Goal: Task Accomplishment & Management: Manage account settings

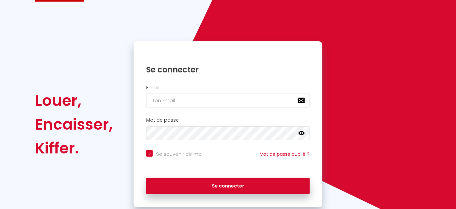
scroll to position [48, 0]
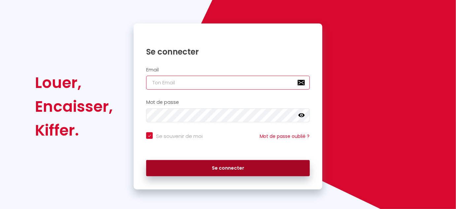
type input "[EMAIL_ADDRESS][DOMAIN_NAME]"
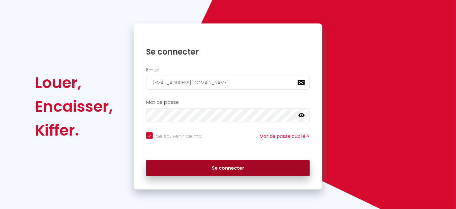
click at [199, 169] on button "Se connecter" at bounding box center [228, 168] width 164 height 17
checkbox input "true"
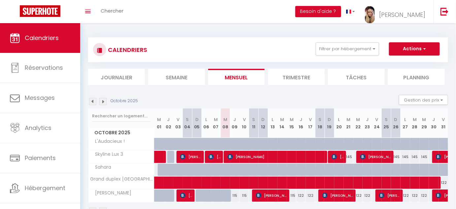
scroll to position [23, 0]
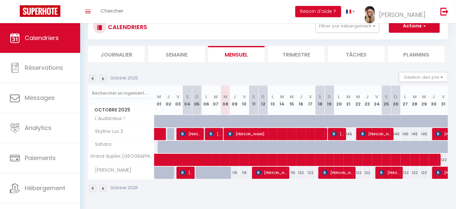
click at [92, 77] on img at bounding box center [92, 78] width 7 height 7
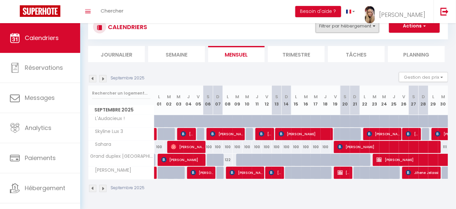
click at [374, 26] on button "Filtrer par hébergement" at bounding box center [347, 25] width 63 height 13
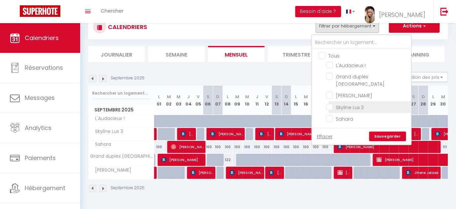
click at [330, 106] on input "Skyline Lux 3" at bounding box center [367, 106] width 83 height 7
checkbox input "true"
checkbox input "false"
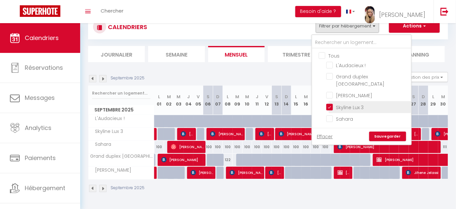
checkbox input "false"
click at [381, 132] on link "Sauvegarder" at bounding box center [387, 136] width 37 height 10
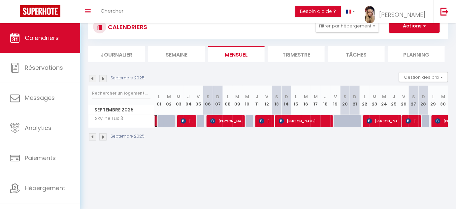
click at [154, 121] on link at bounding box center [155, 121] width 3 height 13
select select "OK"
select select "KO"
select select "0"
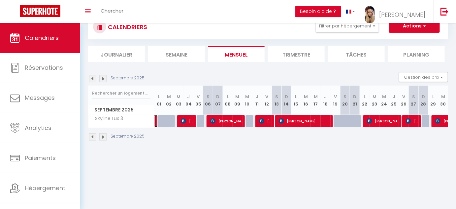
select select "1"
select select
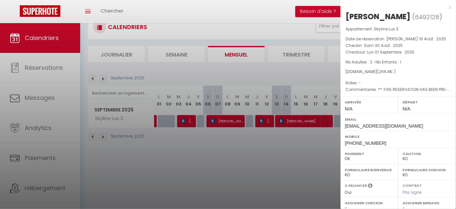
drag, startPoint x: 420, startPoint y: 17, endPoint x: 346, endPoint y: 19, distance: 74.6
click at [346, 19] on h2 "[PERSON_NAME] ( 6492128 )" at bounding box center [399, 16] width 106 height 11
copy div "[PERSON_NAME]"
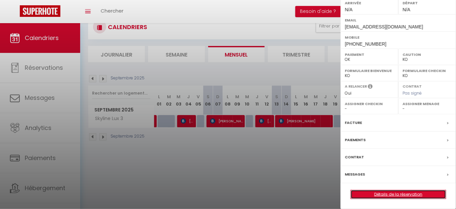
click at [382, 192] on link "Détails de la réservation" at bounding box center [398, 194] width 95 height 9
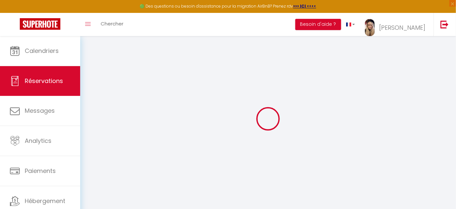
select select
checkbox input "false"
select select
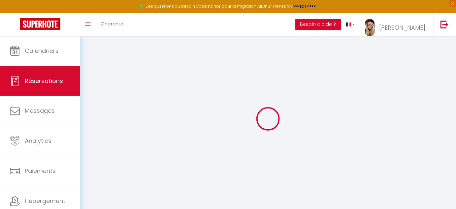
checkbox input "false"
select select
checkbox input "false"
type textarea "** THIS RESERVATION HAS BEEN PRE-PAID ** BOOKING NOTE : Payment charge is EUR 3…"
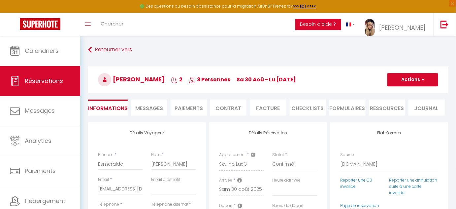
select select
checkbox input "false"
select select
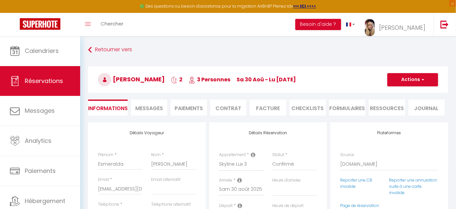
scroll to position [30, 0]
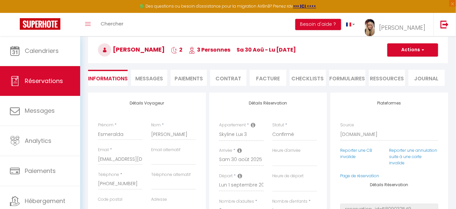
click at [273, 78] on li "Facture" at bounding box center [268, 78] width 36 height 16
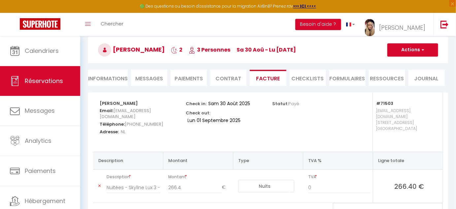
scroll to position [62, 0]
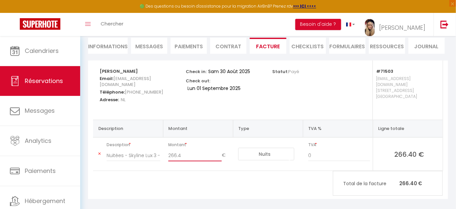
click at [187, 149] on input "266.4" at bounding box center [194, 155] width 53 height 12
drag, startPoint x: 181, startPoint y: 146, endPoint x: 171, endPoint y: 148, distance: 10.7
click at [171, 149] on input "266.4" at bounding box center [194, 155] width 53 height 12
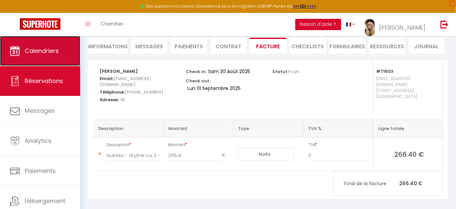
click at [41, 49] on span "Calendriers" at bounding box center [42, 51] width 34 height 8
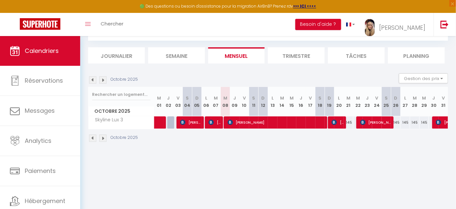
scroll to position [36, 0]
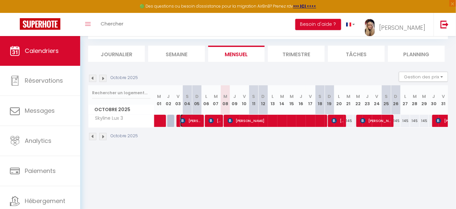
click at [182, 118] on img at bounding box center [182, 120] width 5 height 5
select select "OK"
select select "KO"
select select "1"
select select "0"
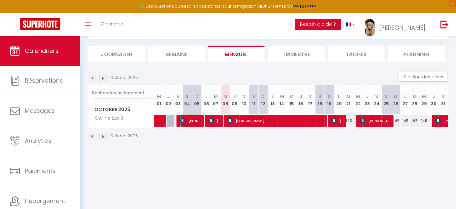
select select "1"
select select
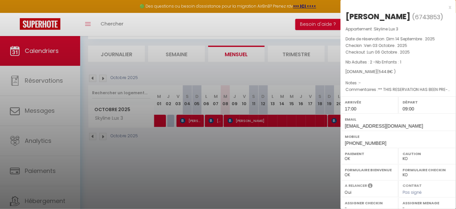
click at [93, 76] on div at bounding box center [228, 104] width 456 height 209
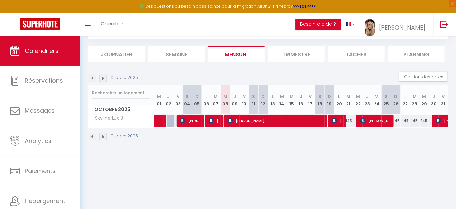
click at [90, 79] on img at bounding box center [92, 78] width 7 height 7
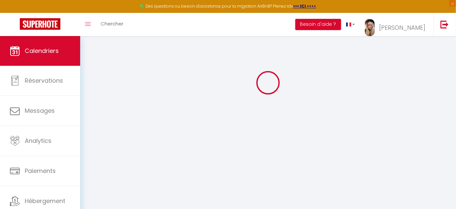
select select "KO"
select select "0"
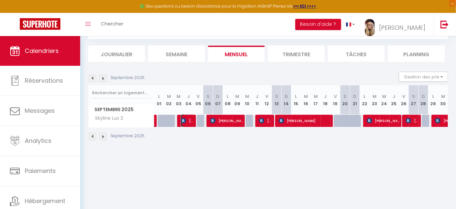
click at [187, 121] on span "[PERSON_NAME]" at bounding box center [187, 120] width 13 height 13
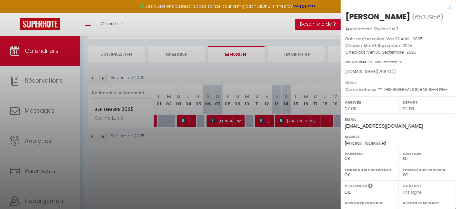
drag, startPoint x: 404, startPoint y: 17, endPoint x: 348, endPoint y: 15, distance: 56.8
click at [348, 15] on div "[PERSON_NAME]" at bounding box center [378, 16] width 65 height 11
copy div "[PERSON_NAME]"
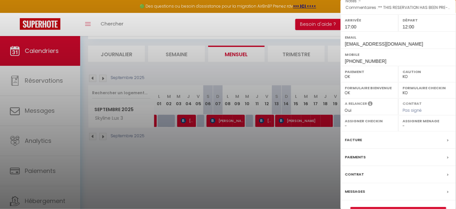
scroll to position [98, 0]
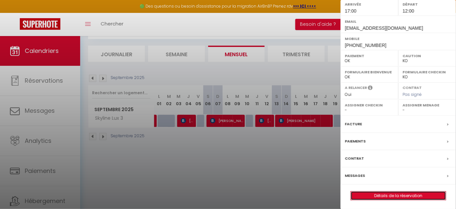
click at [389, 193] on link "Détails de la réservation" at bounding box center [398, 195] width 95 height 9
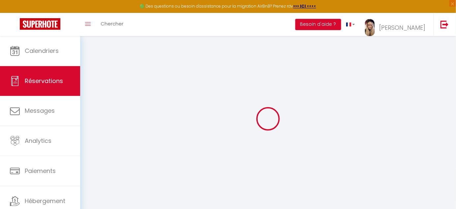
type input "Michala"
type input "Remas"
type input "[EMAIL_ADDRESS][DOMAIN_NAME]"
type input "[PHONE_NUMBER]"
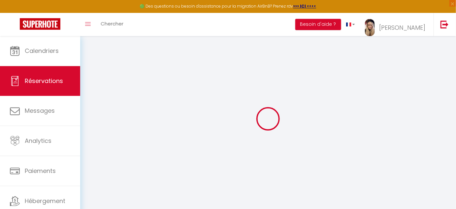
type input "[PHONE_NUMBER]"
type input "."
select select "NL"
type input "31.97"
type input "3.73"
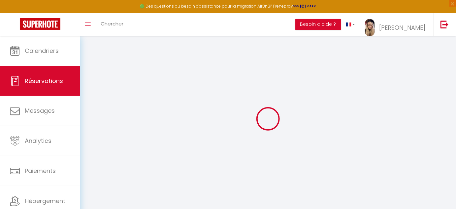
select select "71503"
select select "1"
select select
type input "2"
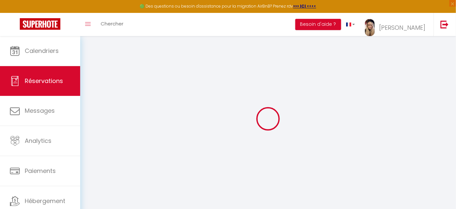
select select "12"
select select
type input "266.4"
checkbox input "false"
type input "0"
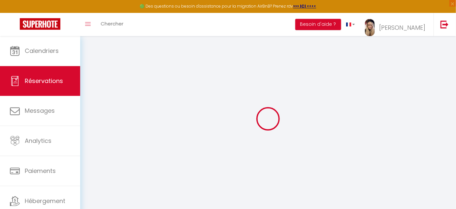
select select "2"
type input "70"
type input "0"
select select
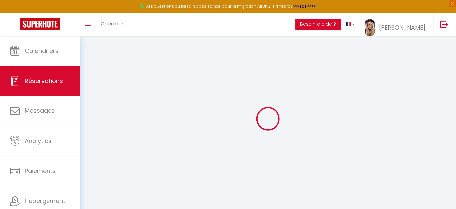
select select
select select "14"
checkbox input "false"
select select
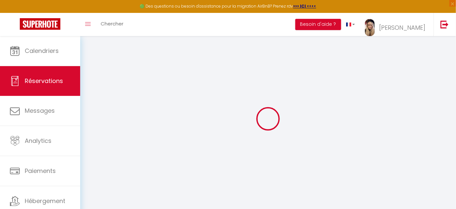
checkbox input "false"
select select
checkbox input "false"
select select
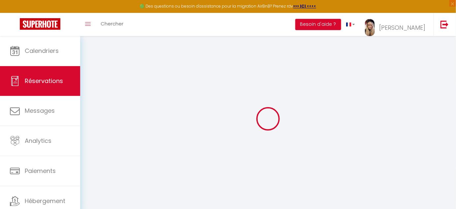
select select
checkbox input "false"
type textarea "** THIS RESERVATION HAS BEEN PRE-PAID ** BOOKING NOTE : Payment charge is EUR 3…"
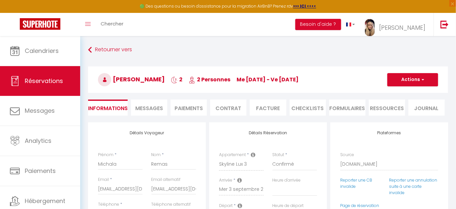
select select
checkbox input "false"
select select "17:00"
select select "12:00"
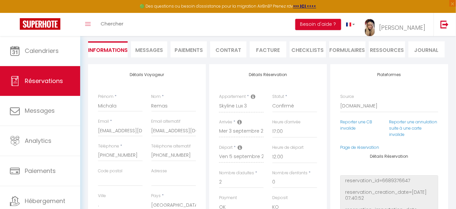
scroll to position [60, 0]
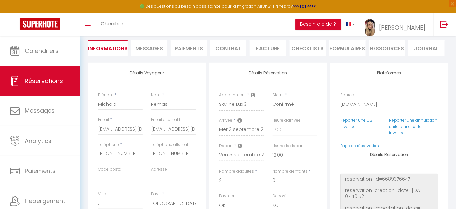
click at [266, 49] on li "Facture" at bounding box center [268, 48] width 36 height 16
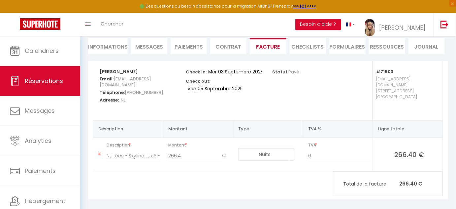
scroll to position [62, 0]
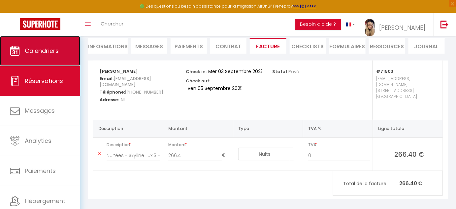
click at [58, 48] on span "Calendriers" at bounding box center [42, 51] width 34 height 8
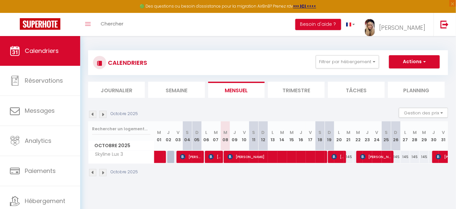
click at [92, 112] on img at bounding box center [92, 114] width 7 height 7
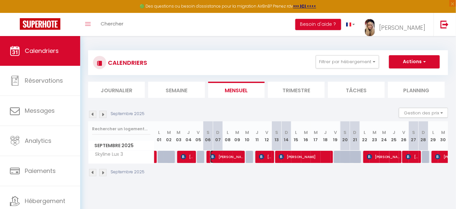
click at [224, 156] on span "[PERSON_NAME]" at bounding box center [226, 156] width 33 height 13
select select "OK"
select select "KO"
select select "1"
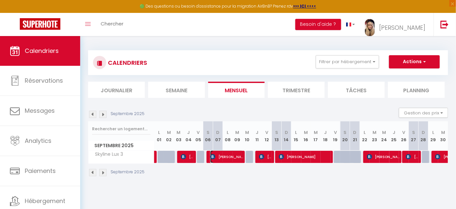
select select "1"
select select
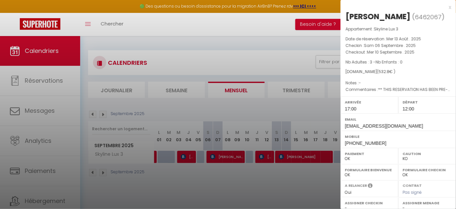
drag, startPoint x: 405, startPoint y: 18, endPoint x: 344, endPoint y: 21, distance: 60.5
click at [344, 21] on div "[PERSON_NAME] ( 6462067 ) Appartement : Skyline Lux 3 Date de réservation : Mer…" at bounding box center [399, 154] width 116 height 286
copy h2 "[PERSON_NAME]"
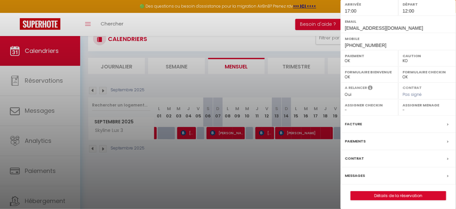
scroll to position [36, 0]
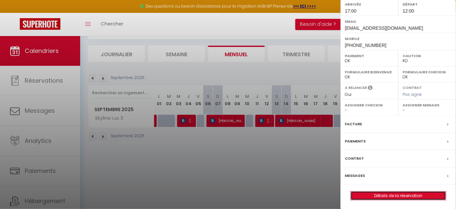
click at [376, 194] on link "Détails de la réservation" at bounding box center [398, 195] width 95 height 9
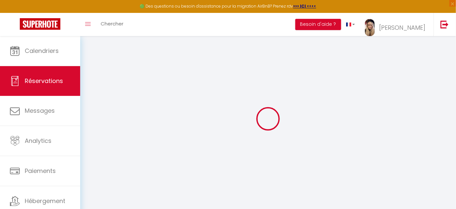
type input "Raluca"
type input "Voinea"
type input "[EMAIL_ADDRESS][DOMAIN_NAME]"
type input "[PHONE_NUMBER]"
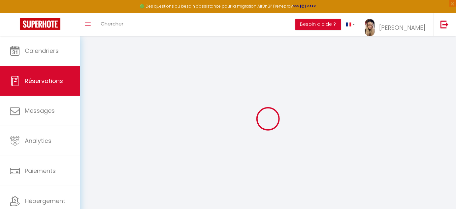
type input "[PHONE_NUMBER]"
type input "."
select select "RO"
type input "63.94"
type input "7.46"
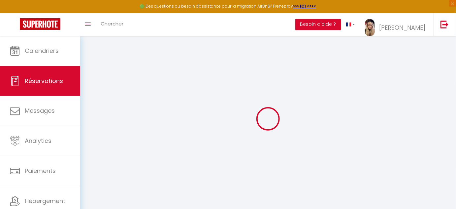
select select "71503"
select select "1"
select select
type input "3"
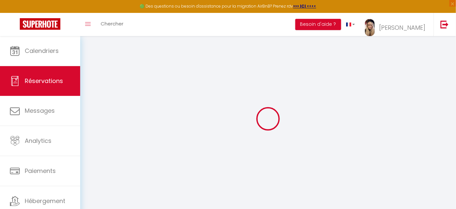
select select "12"
select select
type input "532.8"
checkbox input "false"
type input "0"
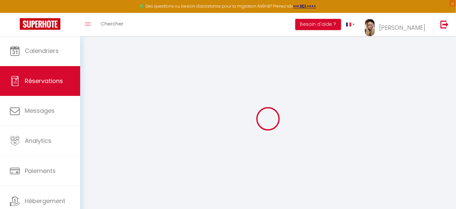
select select "2"
type input "70"
type input "0"
select select
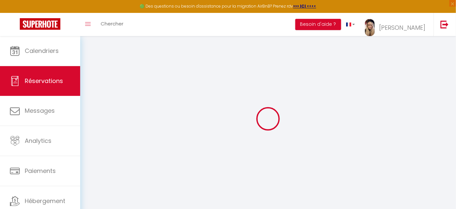
select select
select select "14"
checkbox input "false"
select select
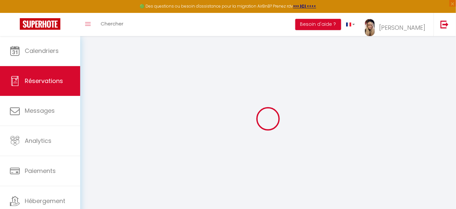
checkbox input "false"
select select
checkbox input "false"
select select
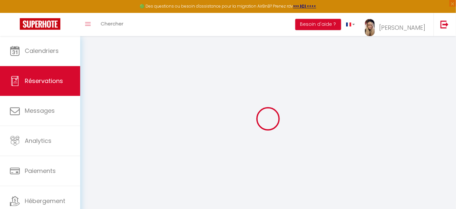
select select
checkbox input "false"
type textarea "** THIS RESERVATION HAS BEEN PRE-PAID ** BOOKING NOTE : Payment charge is EUR 7…"
select select
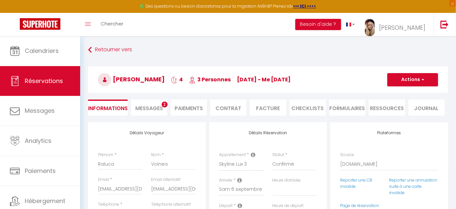
checkbox input "false"
select select "17:00"
select select "12:00"
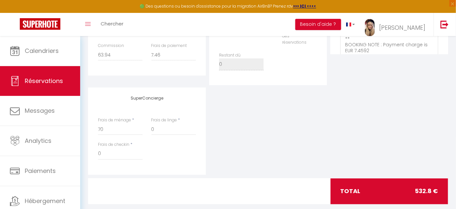
scroll to position [294, 0]
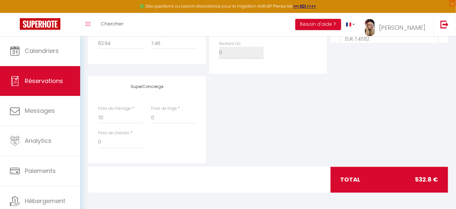
click at [391, 174] on div "total 532.8 €" at bounding box center [389, 180] width 117 height 26
click at [408, 180] on div "total 532.8 €" at bounding box center [389, 180] width 117 height 26
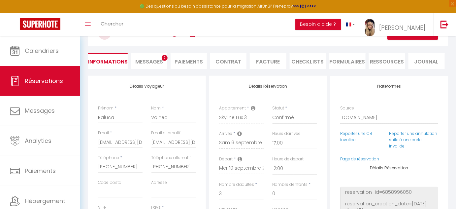
scroll to position [0, 0]
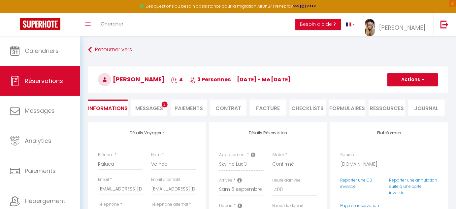
click at [254, 106] on li "Facture" at bounding box center [268, 107] width 36 height 16
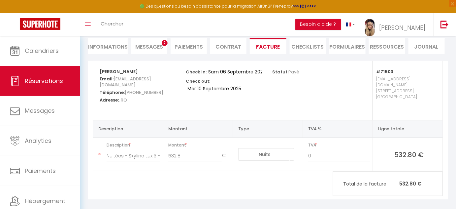
scroll to position [62, 0]
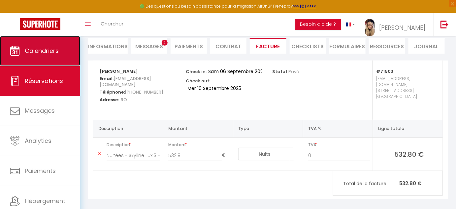
click at [50, 49] on span "Calendriers" at bounding box center [42, 51] width 34 height 8
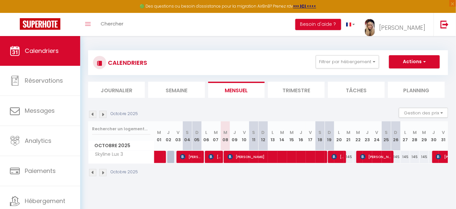
click at [92, 114] on img at bounding box center [92, 114] width 7 height 7
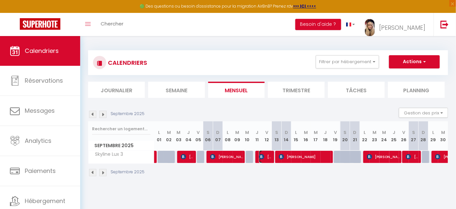
click at [267, 156] on span "[PERSON_NAME]" at bounding box center [265, 156] width 13 height 13
select select "OK"
select select "KO"
select select "1"
select select "0"
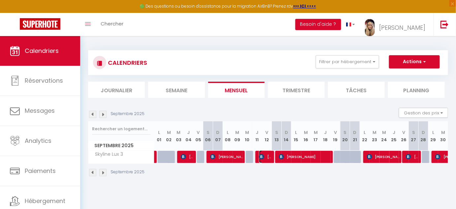
select select "1"
select select
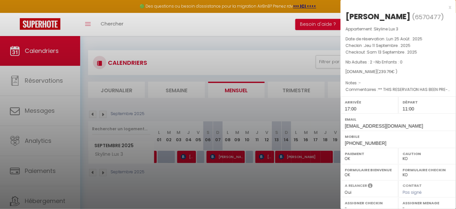
drag, startPoint x: 401, startPoint y: 17, endPoint x: 344, endPoint y: 21, distance: 57.3
click at [344, 21] on div "[PERSON_NAME] ( 6570477 ) Appartement : Skyline Lux 3 Date de réservation : Lun…" at bounding box center [399, 154] width 116 height 286
copy h2 "[PERSON_NAME]"
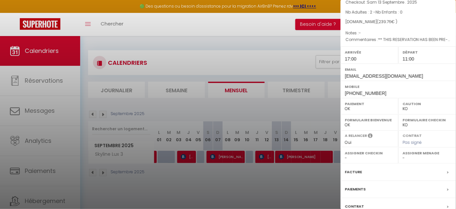
scroll to position [98, 0]
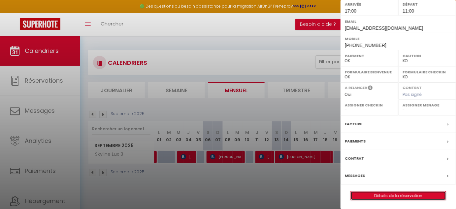
click at [403, 194] on link "Détails de la réservation" at bounding box center [398, 195] width 95 height 9
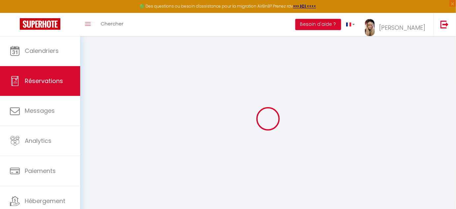
select select
checkbox input "false"
select select
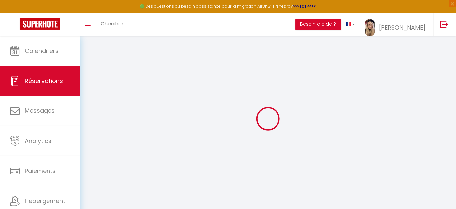
checkbox input "false"
type textarea "** THIS RESERVATION HAS BEEN PRE-PAID ** BOOKING NOTE : Payment charge is EUR 3…"
select select
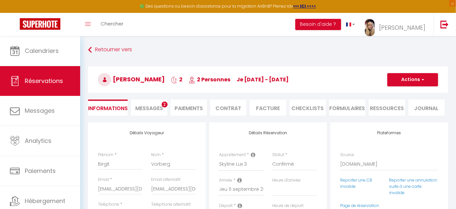
checkbox input "false"
select select "17:00"
select select "11:00"
click at [264, 107] on li "Facture" at bounding box center [268, 107] width 36 height 16
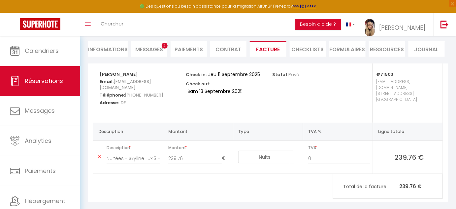
scroll to position [60, 0]
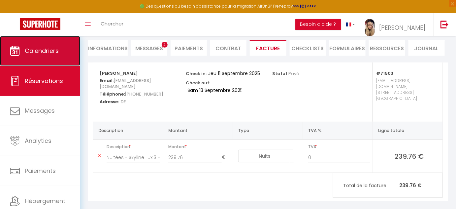
click at [41, 54] on span "Calendriers" at bounding box center [42, 51] width 34 height 8
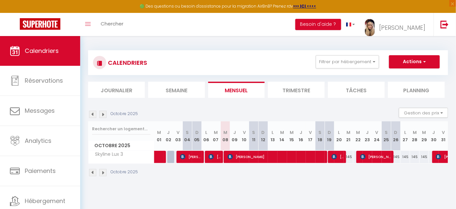
click at [92, 114] on img at bounding box center [92, 114] width 7 height 7
select select
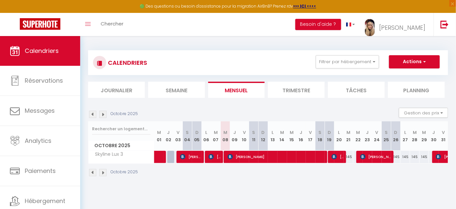
select select
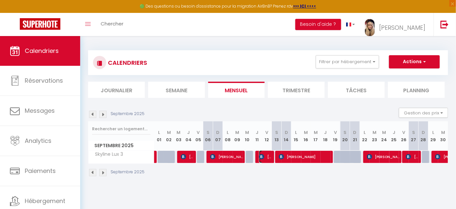
click at [267, 158] on span "[PERSON_NAME]" at bounding box center [265, 156] width 13 height 13
select select "OK"
select select "KO"
select select "1"
select select "0"
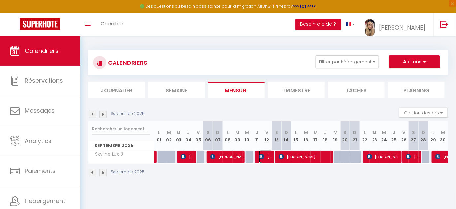
select select "1"
select select
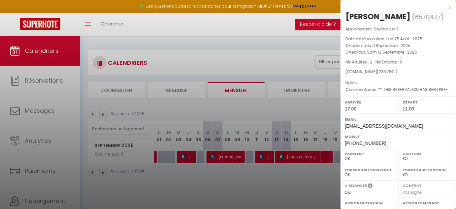
click at [291, 158] on div at bounding box center [228, 104] width 456 height 209
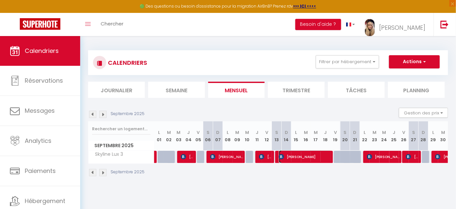
click at [291, 158] on span "[PERSON_NAME]" at bounding box center [305, 156] width 53 height 13
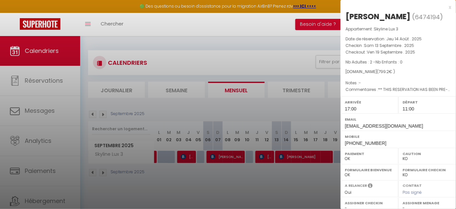
drag, startPoint x: 413, startPoint y: 15, endPoint x: 346, endPoint y: 18, distance: 66.8
click at [346, 18] on h2 "[PERSON_NAME] ( 6474194 )" at bounding box center [399, 16] width 106 height 11
copy h2 "[PERSON_NAME]"
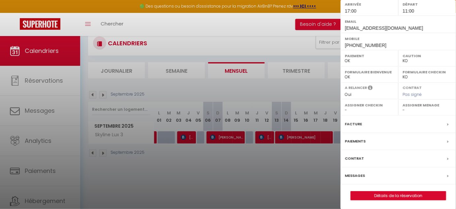
scroll to position [36, 0]
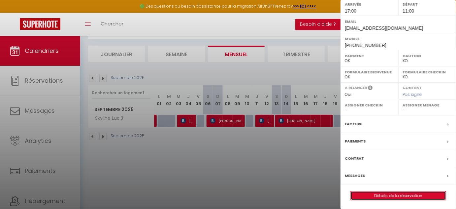
click at [395, 194] on link "Détails de la réservation" at bounding box center [398, 195] width 95 height 9
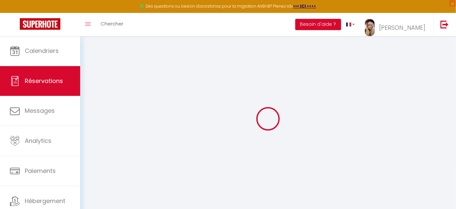
select select
checkbox input "false"
select select
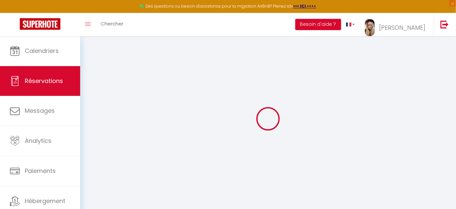
checkbox input "false"
type textarea "** THIS RESERVATION HAS BEEN PRE-PAID ** BOOKING NOTE : Payment charge is EUR 1…"
select select
checkbox input "false"
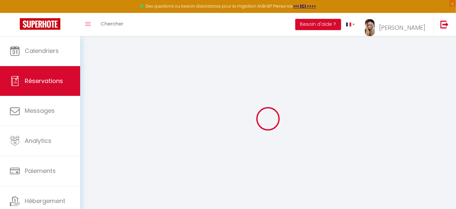
select select "17:00"
select select "11:00"
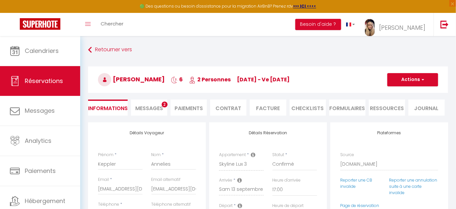
click at [264, 109] on li "Facture" at bounding box center [268, 107] width 36 height 16
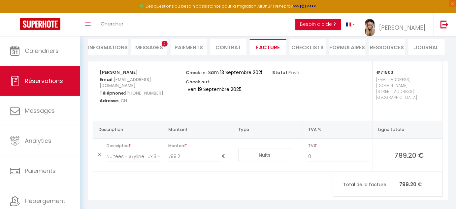
scroll to position [62, 0]
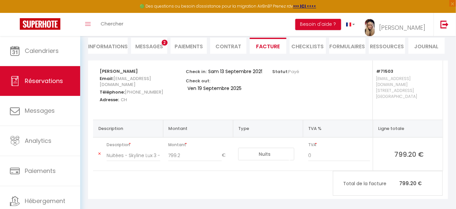
click at [277, 178] on div "[PERSON_NAME] Email: [EMAIL_ADDRESS][DOMAIN_NAME] Téléphone: [PHONE_NUMBER] Adr…" at bounding box center [268, 129] width 360 height 138
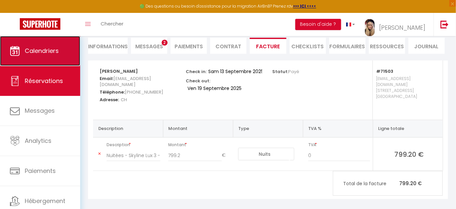
click at [53, 50] on span "Calendriers" at bounding box center [42, 51] width 34 height 8
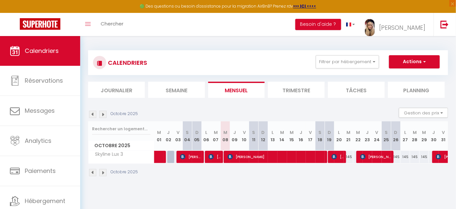
click at [92, 114] on img at bounding box center [92, 114] width 7 height 7
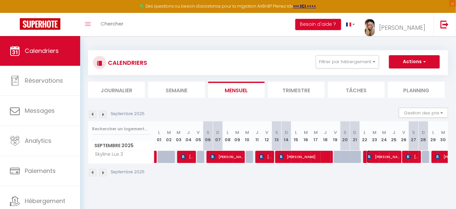
click at [379, 159] on span "[PERSON_NAME] [PERSON_NAME]" at bounding box center [383, 156] width 33 height 13
select select "OK"
select select "KO"
select select "1"
select select "0"
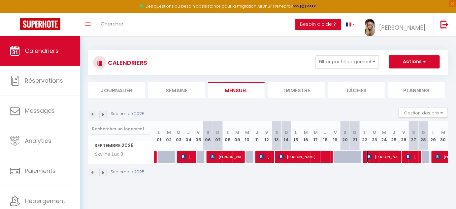
select select "1"
select select
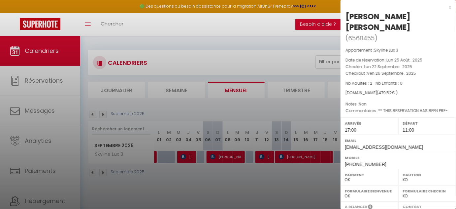
click at [419, 16] on h2 "[PERSON_NAME] [PERSON_NAME] ( 6568455 )" at bounding box center [399, 27] width 106 height 32
drag, startPoint x: 418, startPoint y: 16, endPoint x: 346, endPoint y: 17, distance: 72.0
click at [346, 17] on div "[PERSON_NAME] [PERSON_NAME]" at bounding box center [399, 21] width 106 height 21
copy div "[PERSON_NAME] [PERSON_NAME]"
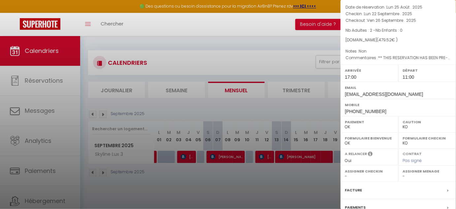
scroll to position [108, 0]
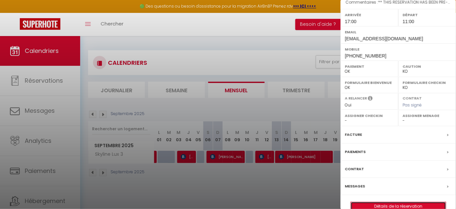
click at [380, 202] on link "Détails de la réservation" at bounding box center [398, 206] width 95 height 9
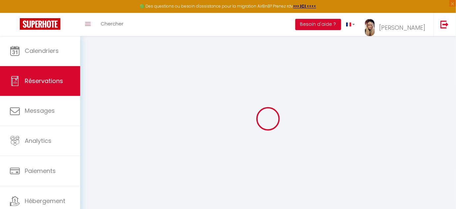
type input "[PERSON_NAME]"
type input "van [PERSON_NAME]"
type input "[EMAIL_ADDRESS][DOMAIN_NAME]"
type input "[PHONE_NUMBER]"
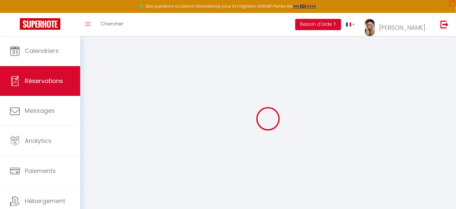
type input "[PHONE_NUMBER]"
type input "."
select select "NL"
type input "57.54"
type input "6.71"
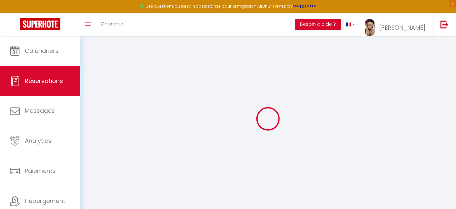
select select "71503"
select select "1"
select select
type input "2"
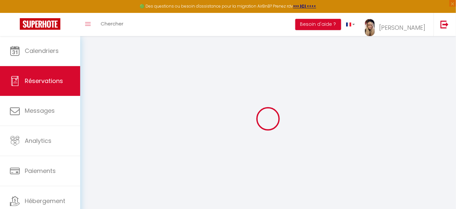
select select "12"
select select
type input "479.52"
checkbox input "false"
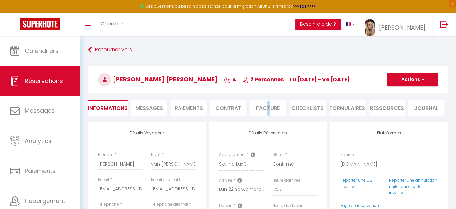
click at [269, 111] on li "Facture" at bounding box center [268, 107] width 36 height 16
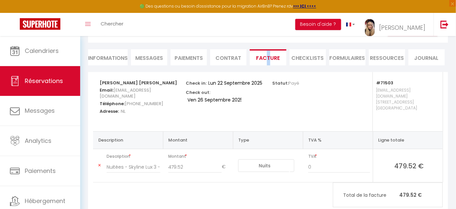
scroll to position [60, 0]
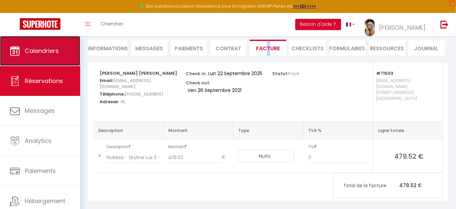
click at [41, 51] on span "Calendriers" at bounding box center [42, 51] width 34 height 8
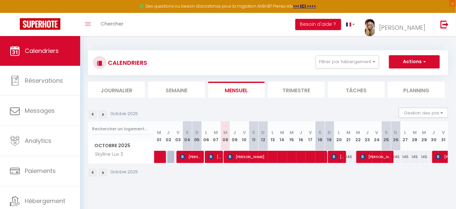
click at [92, 113] on img at bounding box center [92, 114] width 7 height 7
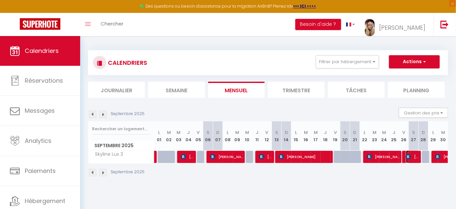
click at [413, 156] on span "[PERSON_NAME]" at bounding box center [412, 156] width 13 height 13
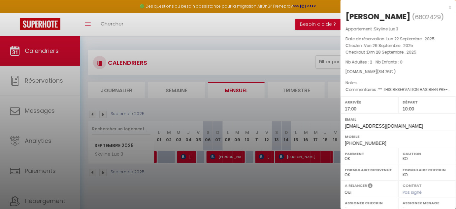
drag, startPoint x: 347, startPoint y: 18, endPoint x: 419, endPoint y: 19, distance: 72.3
click at [419, 19] on h2 "[PERSON_NAME] ( 6802429 )" at bounding box center [399, 16] width 106 height 11
copy div "[PERSON_NAME]"
click at [423, 16] on h2 "[PERSON_NAME] ( 6802429 )" at bounding box center [399, 16] width 106 height 11
drag, startPoint x: 423, startPoint y: 16, endPoint x: 356, endPoint y: 20, distance: 66.8
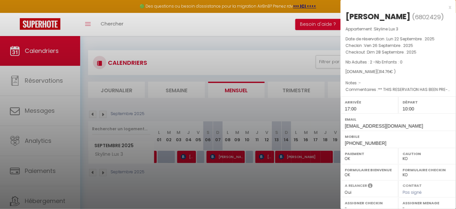
click at [356, 20] on h2 "[PERSON_NAME] ( 6802429 )" at bounding box center [399, 16] width 106 height 11
copy div "[PERSON_NAME]"
click at [411, 17] on div "[PERSON_NAME]" at bounding box center [378, 16] width 65 height 11
click at [420, 17] on h2 "[PERSON_NAME] ( 6802429 )" at bounding box center [399, 16] width 106 height 11
drag, startPoint x: 420, startPoint y: 17, endPoint x: 345, endPoint y: 18, distance: 75.3
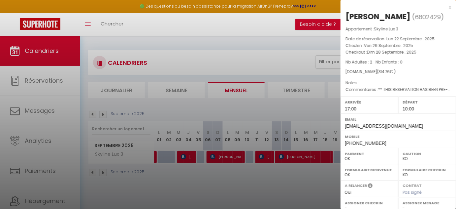
click at [345, 18] on div "[PERSON_NAME] ( 6802429 ) Appartement : Skyline Lux 3 Date de réservation : Lun…" at bounding box center [399, 154] width 116 height 286
copy div "[PERSON_NAME]"
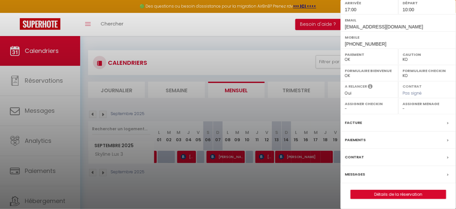
scroll to position [36, 0]
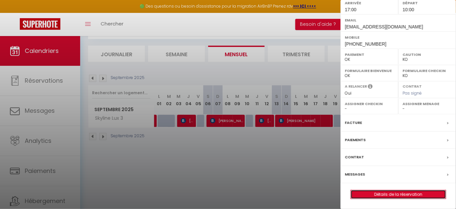
click at [389, 192] on link "Détails de la réservation" at bounding box center [398, 194] width 95 height 9
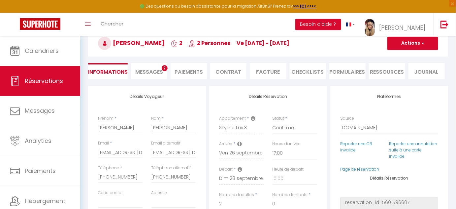
scroll to position [30, 0]
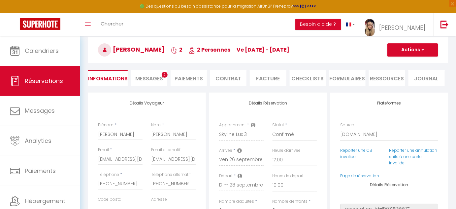
click at [265, 76] on li "Facture" at bounding box center [268, 78] width 36 height 16
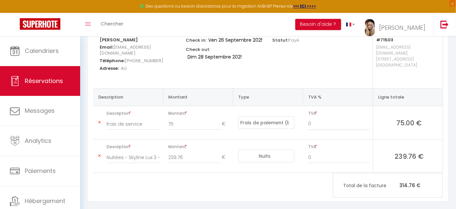
scroll to position [95, 0]
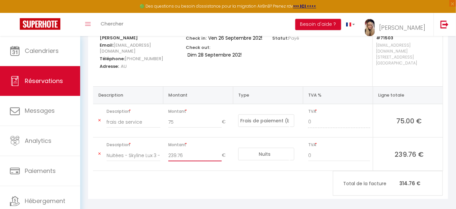
drag, startPoint x: 190, startPoint y: 149, endPoint x: 160, endPoint y: 147, distance: 30.1
click at [160, 147] on tr "Description Nuitées - Skyline Lux 3 - [PERSON_NAME] Montant 239.76 € Nuits Frai…" at bounding box center [268, 153] width 350 height 33
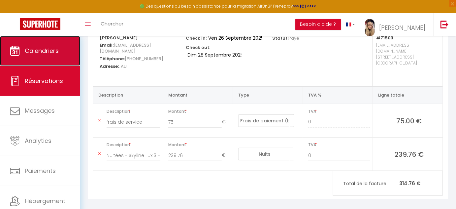
click at [54, 48] on span "Calendriers" at bounding box center [42, 51] width 34 height 8
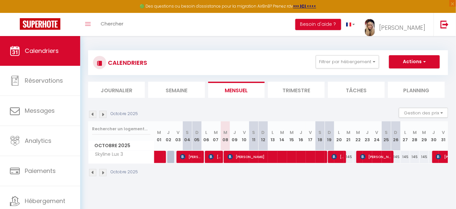
click at [91, 113] on img at bounding box center [92, 114] width 7 height 7
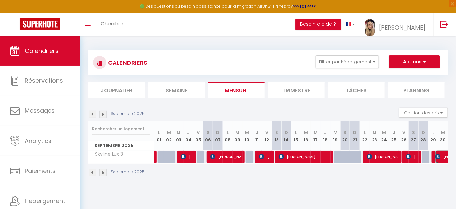
click at [441, 154] on img at bounding box center [437, 156] width 5 height 5
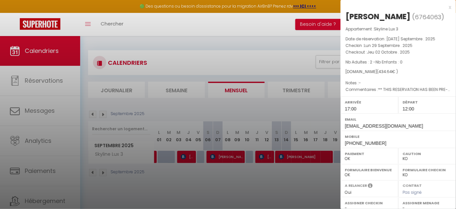
click at [255, 112] on div at bounding box center [228, 104] width 456 height 209
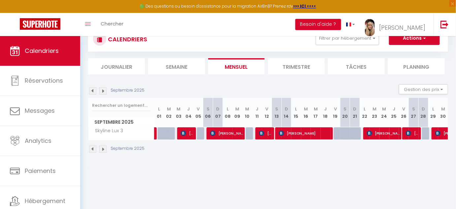
scroll to position [30, 0]
